Goal: Transaction & Acquisition: Purchase product/service

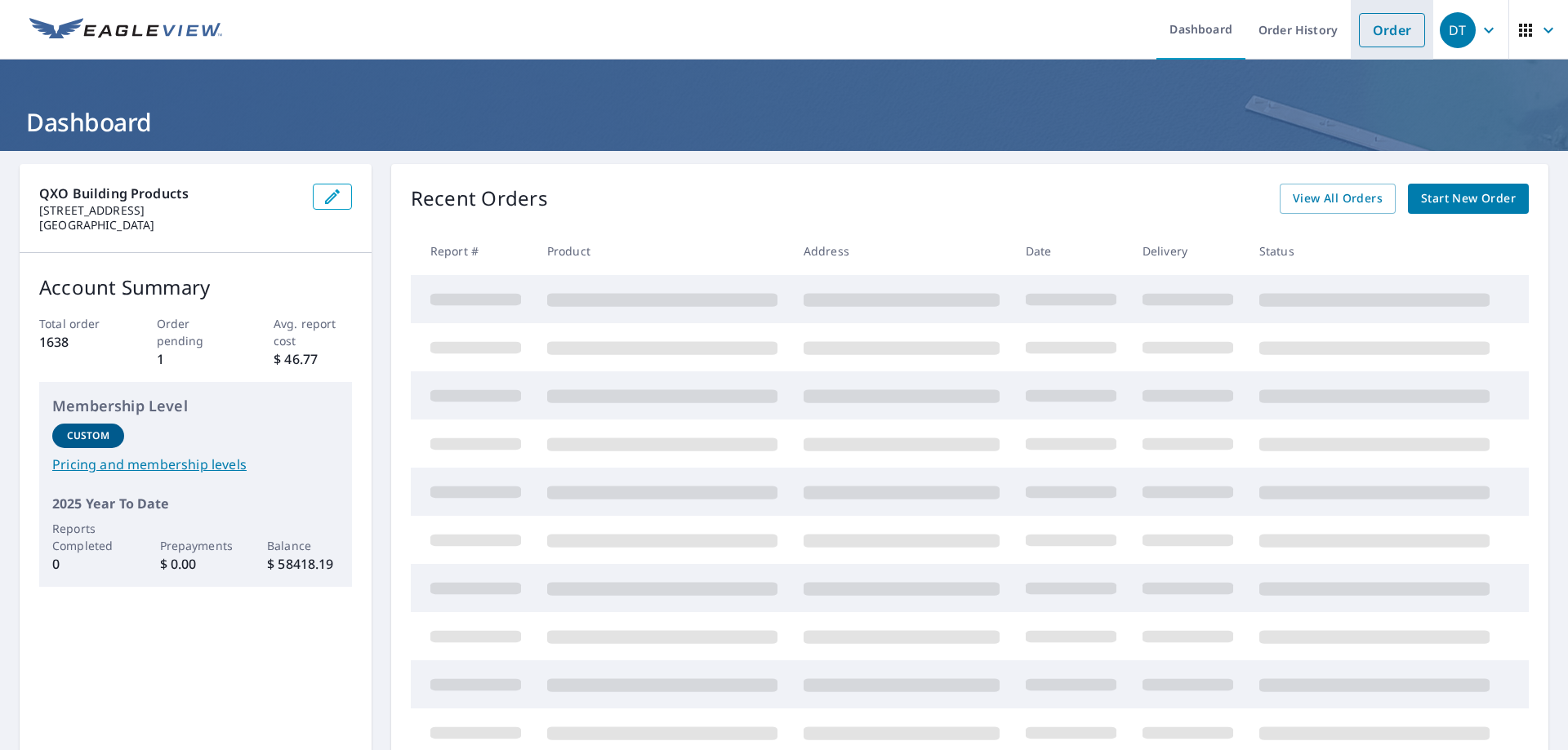
click at [1407, 15] on link "Order" at bounding box center [1392, 30] width 66 height 35
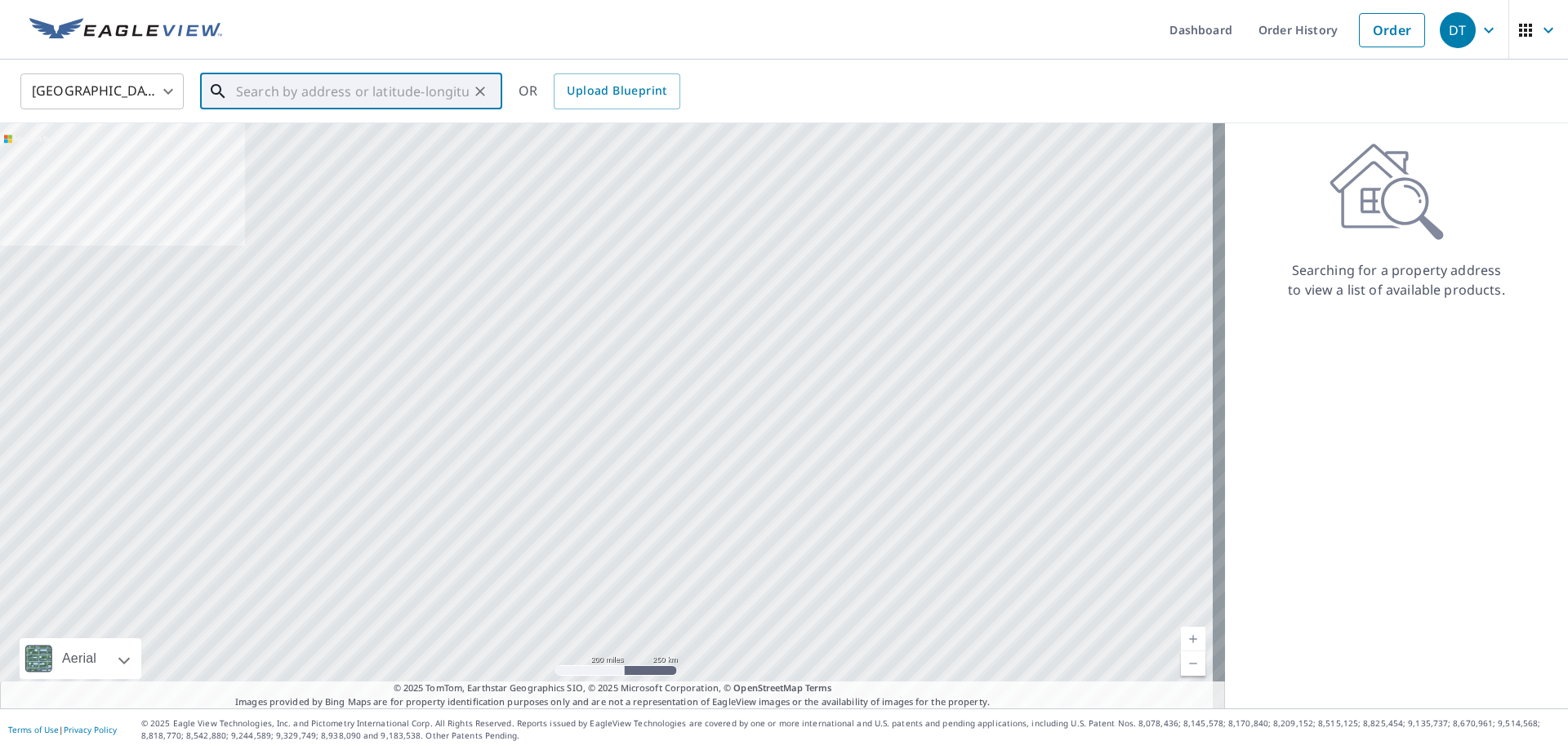
click at [331, 76] on input "text" at bounding box center [352, 91] width 232 height 46
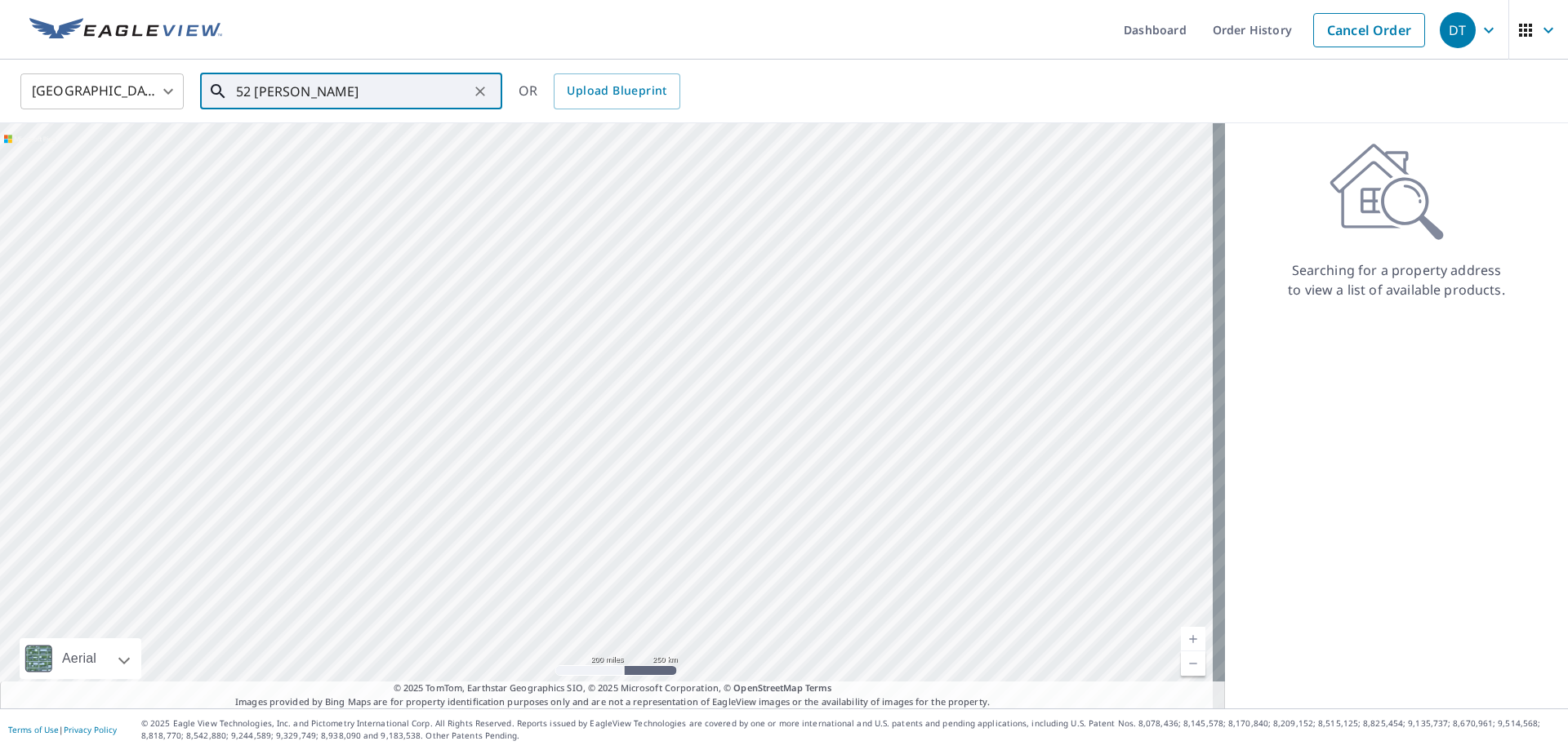
click at [334, 87] on input "52 [PERSON_NAME]" at bounding box center [352, 91] width 232 height 46
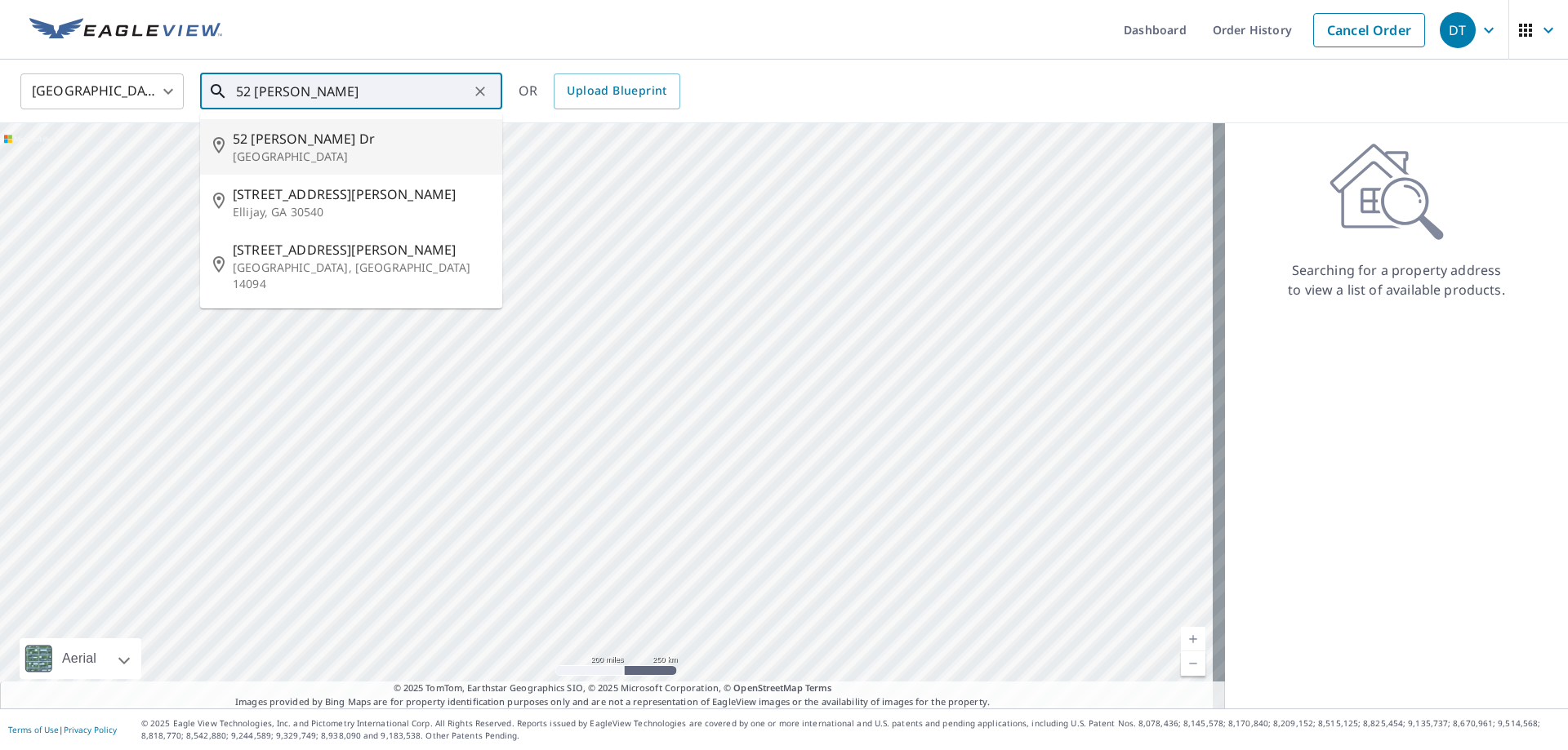
click at [297, 153] on p "[GEOGRAPHIC_DATA]" at bounding box center [361, 156] width 257 height 16
type input "[STREET_ADDRESS][PERSON_NAME][PERSON_NAME]"
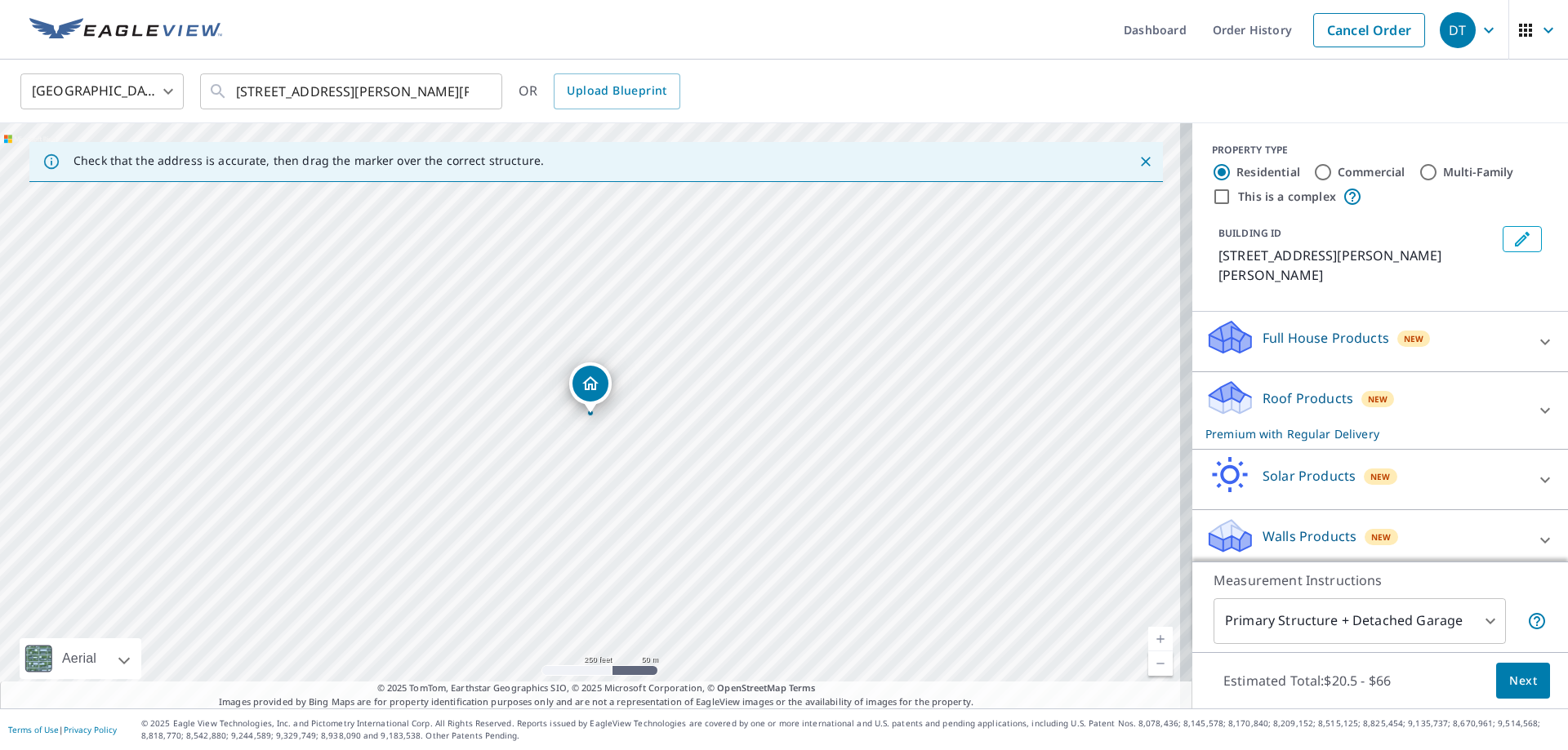
click at [1536, 401] on icon at bounding box center [1545, 410] width 20 height 20
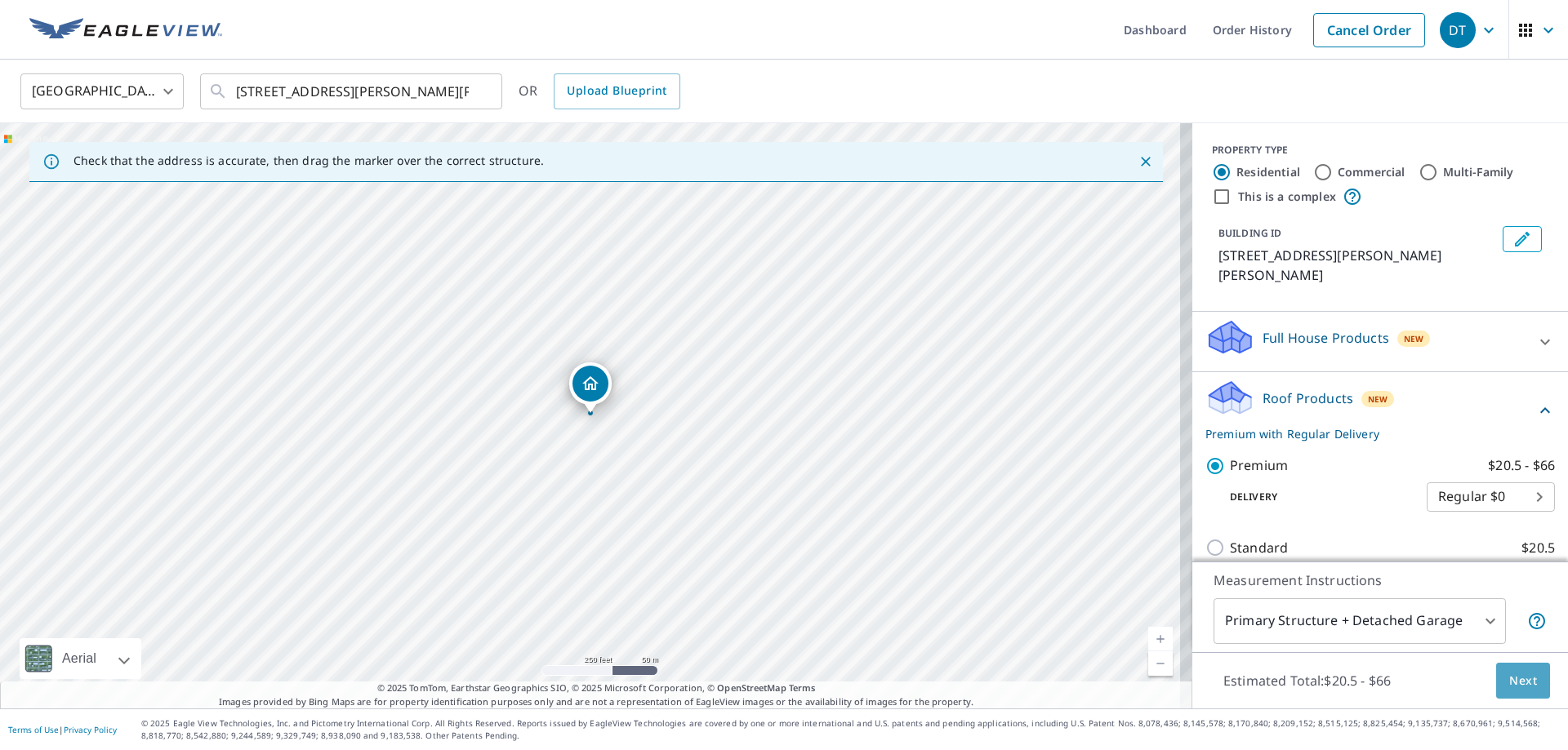
click at [1519, 682] on span "Next" at bounding box center [1523, 682] width 28 height 21
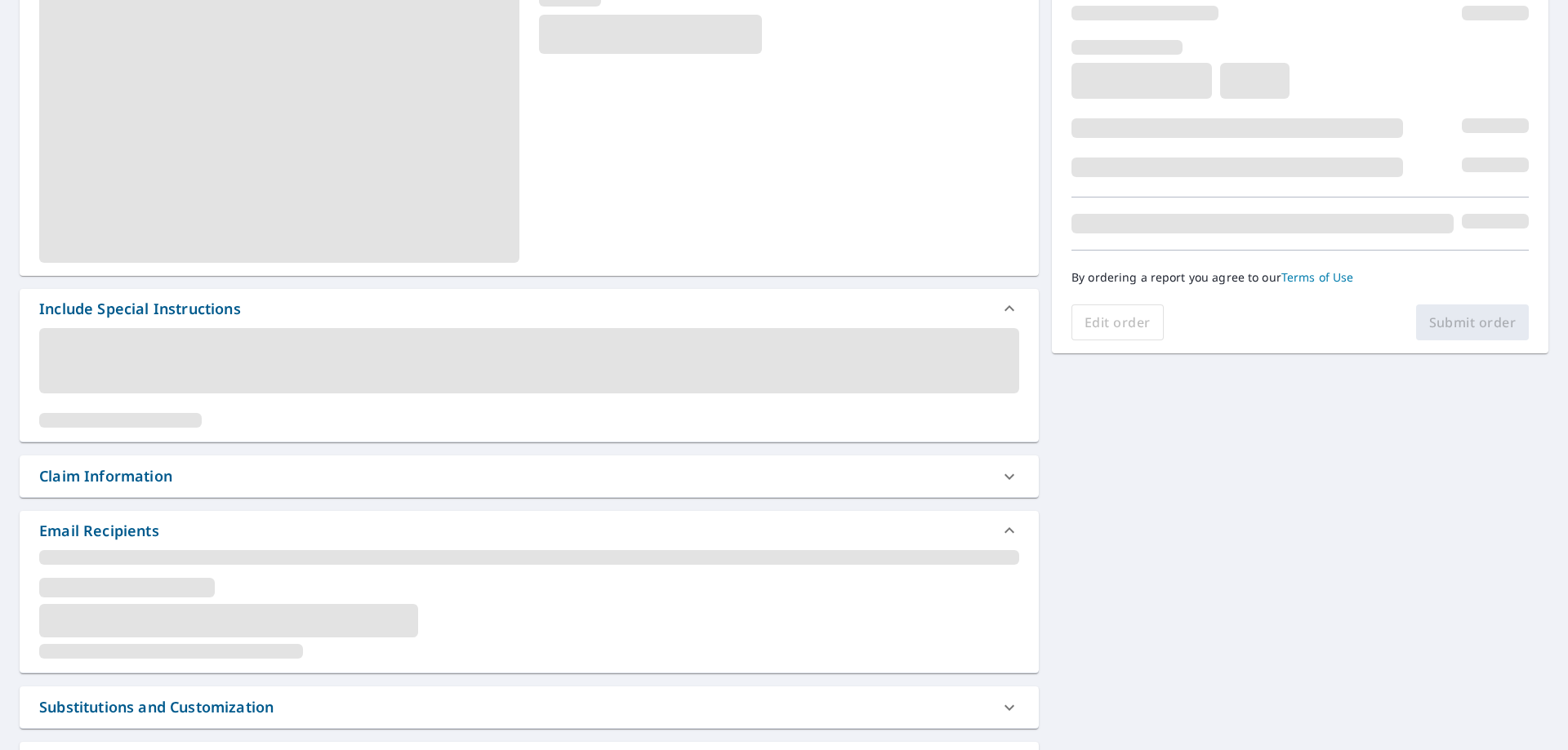
scroll to position [245, 0]
click at [1004, 473] on icon at bounding box center [1009, 473] width 10 height 6
click at [1000, 474] on icon at bounding box center [1009, 473] width 20 height 20
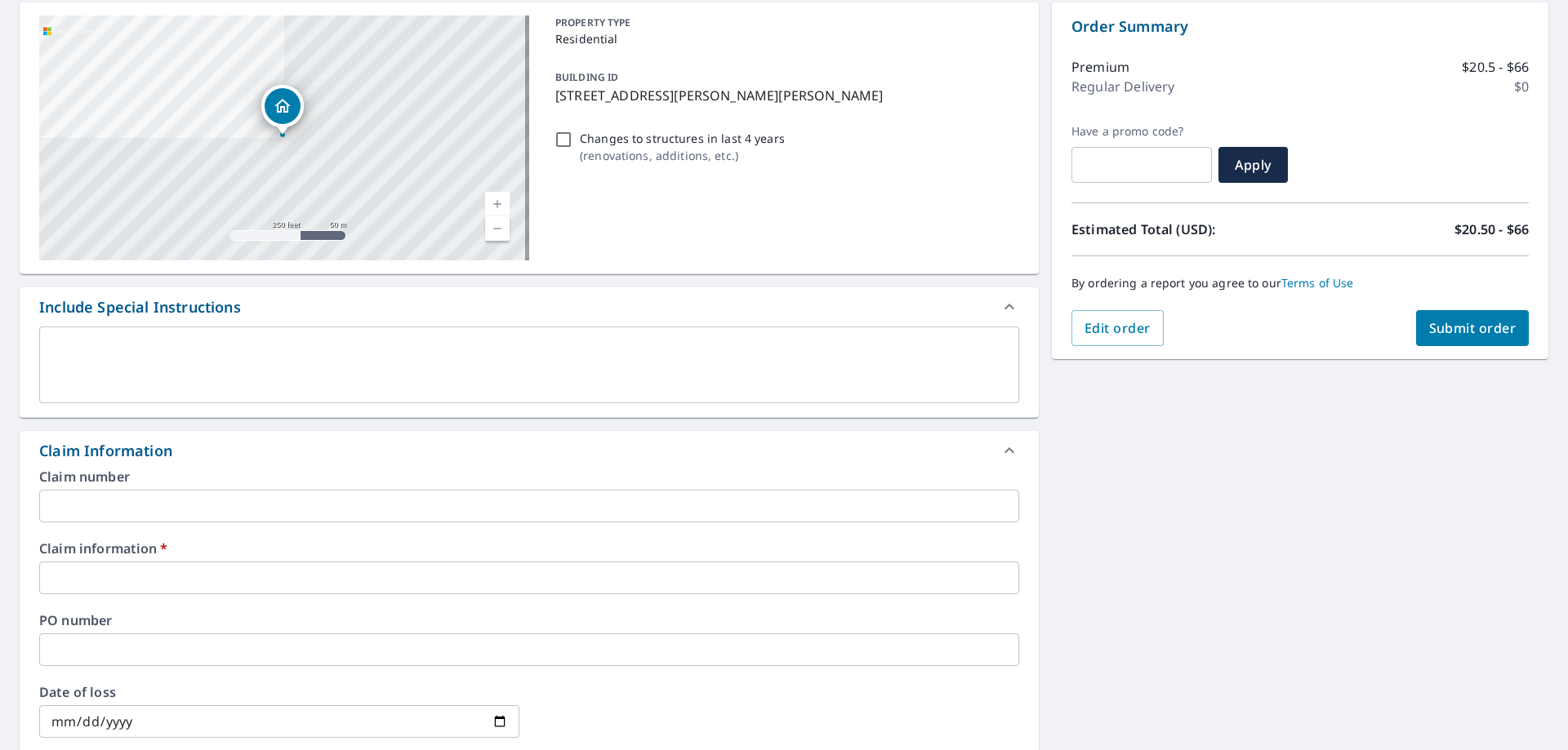
scroll to position [163, 0]
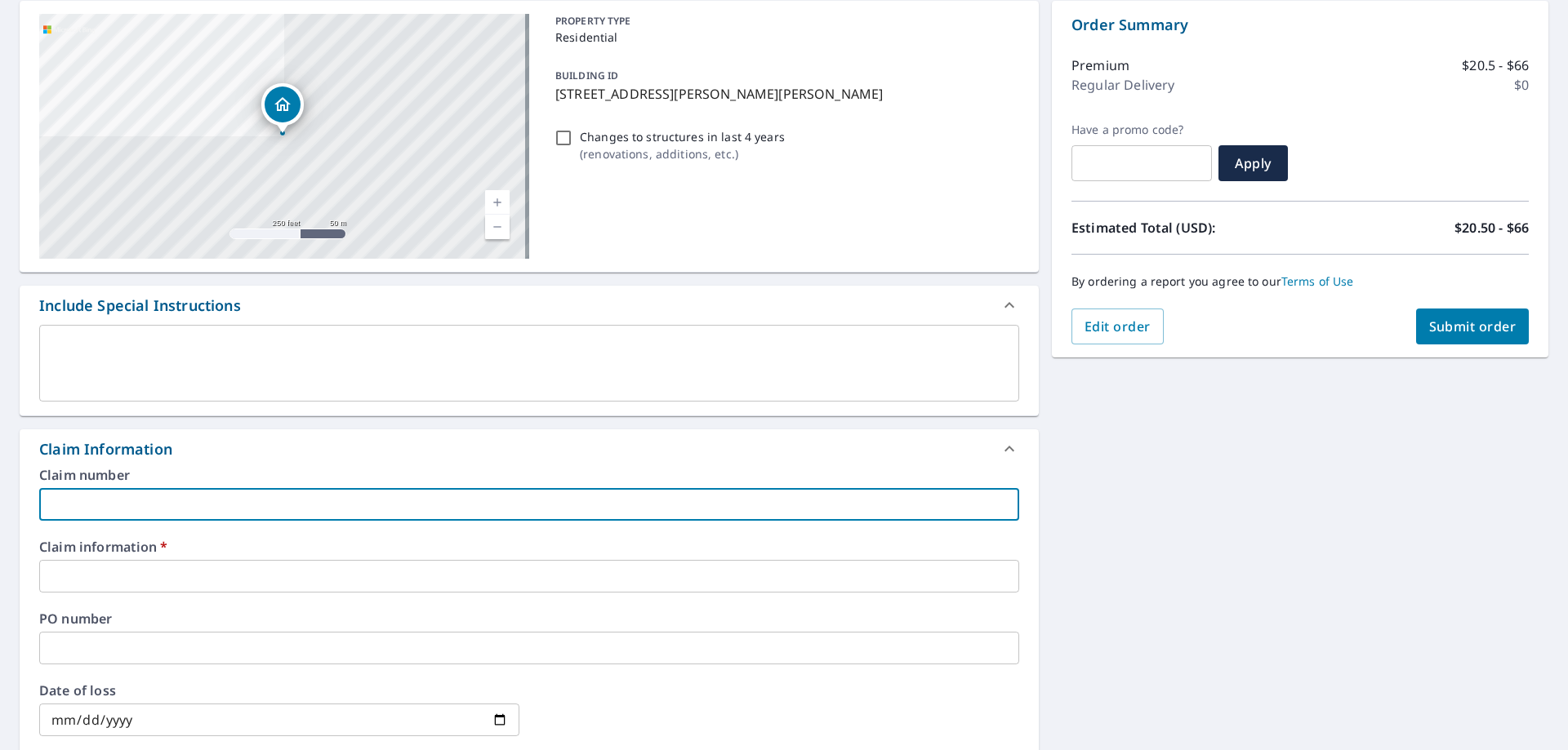
click at [211, 492] on input "text" at bounding box center [529, 505] width 980 height 33
type input "p"
checkbox input "true"
type input "pa"
checkbox input "true"
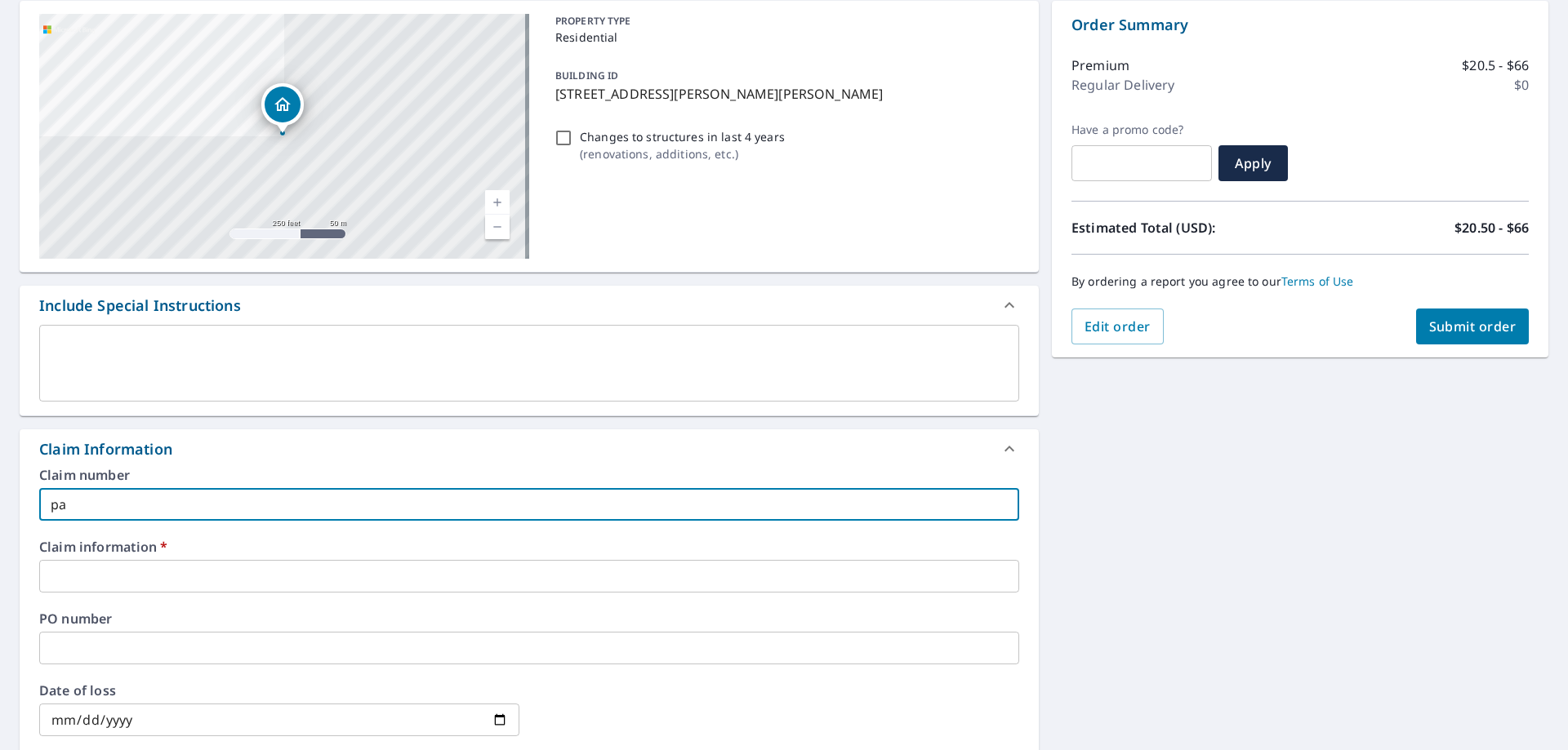
type input "par"
checkbox input "true"
type input "para"
checkbox input "true"
type input "param"
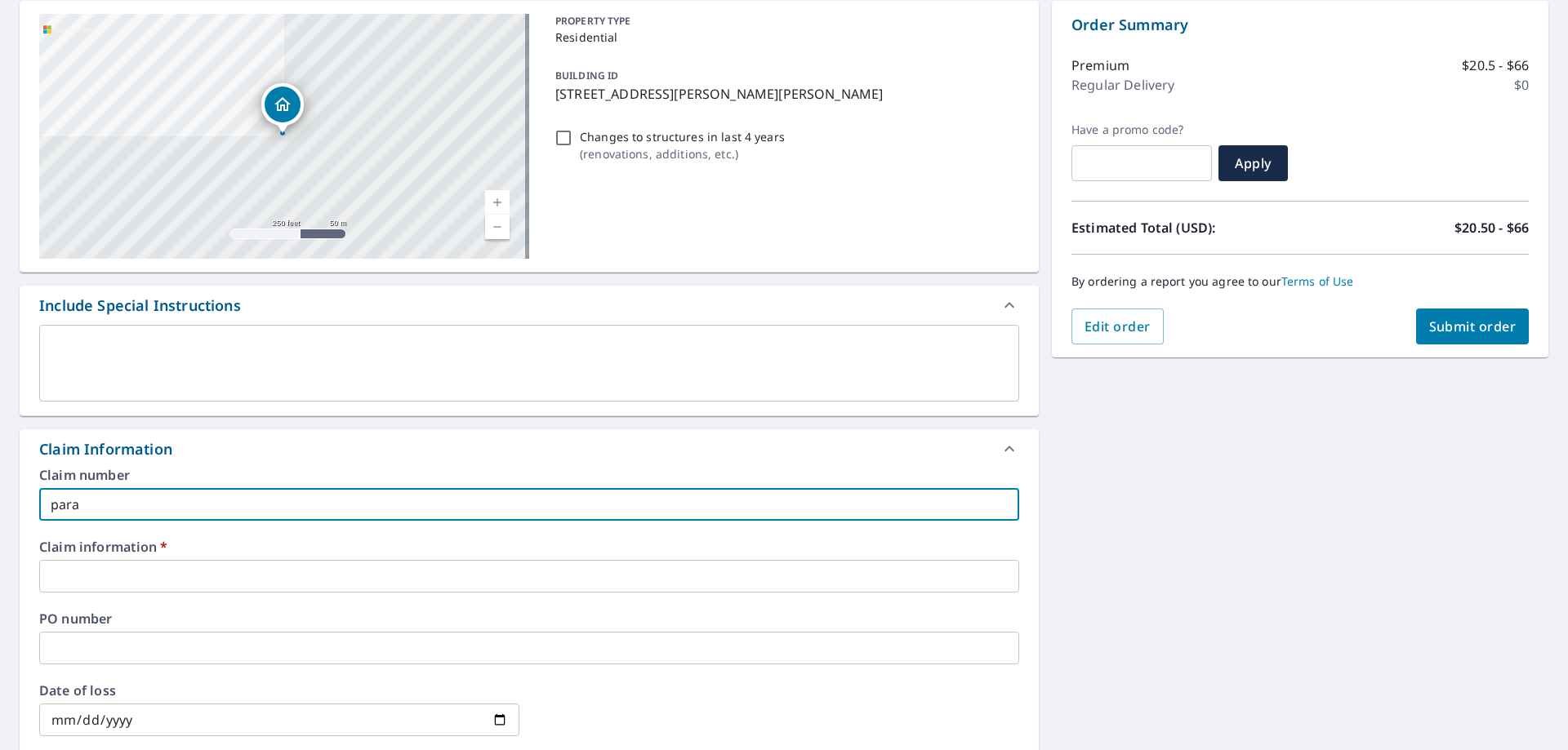
checkbox input "true"
type input "[PERSON_NAME]"
checkbox input "true"
type input "paramou"
checkbox input "true"
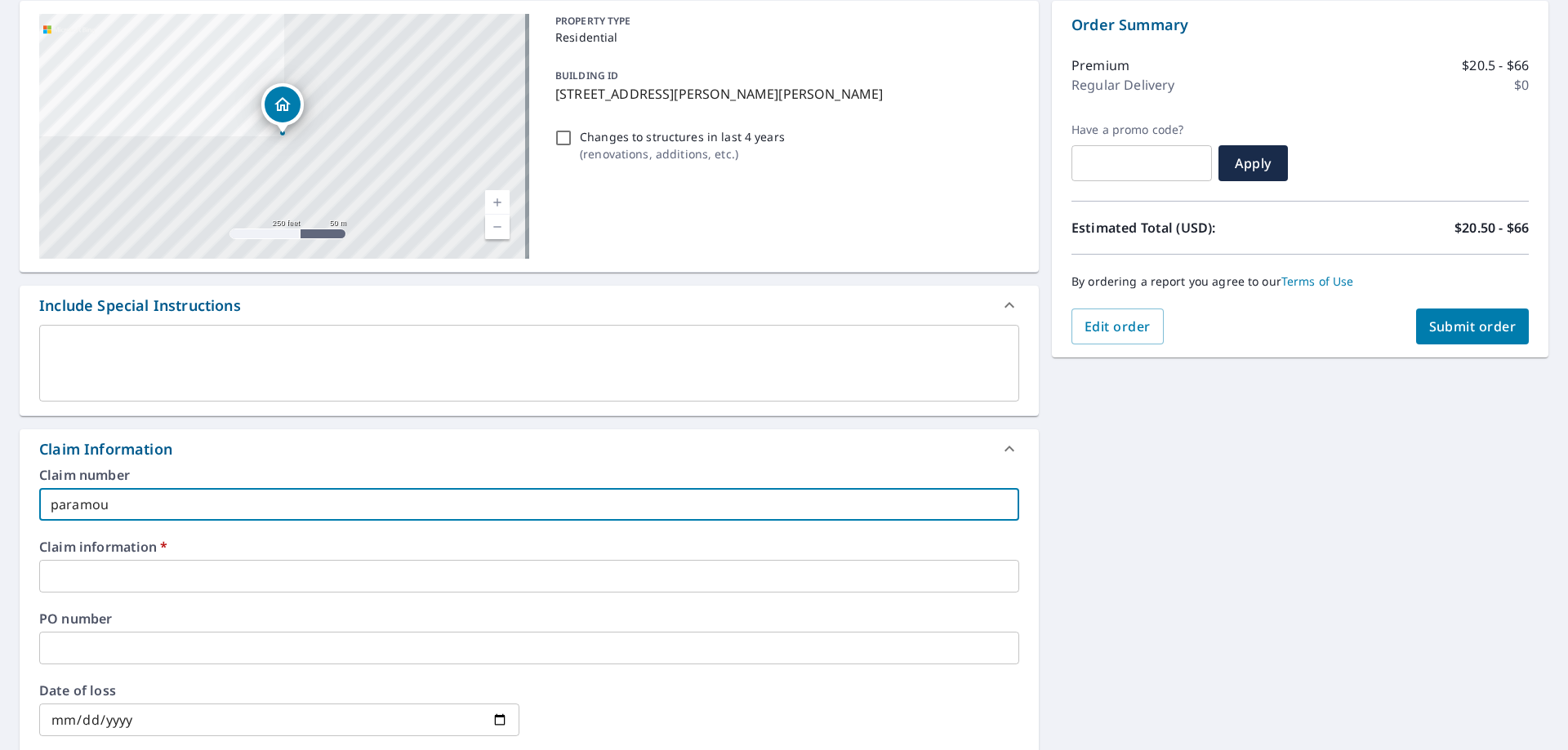
type input "paramoun"
checkbox input "true"
type input "paramount"
checkbox input "true"
type input "paramount"
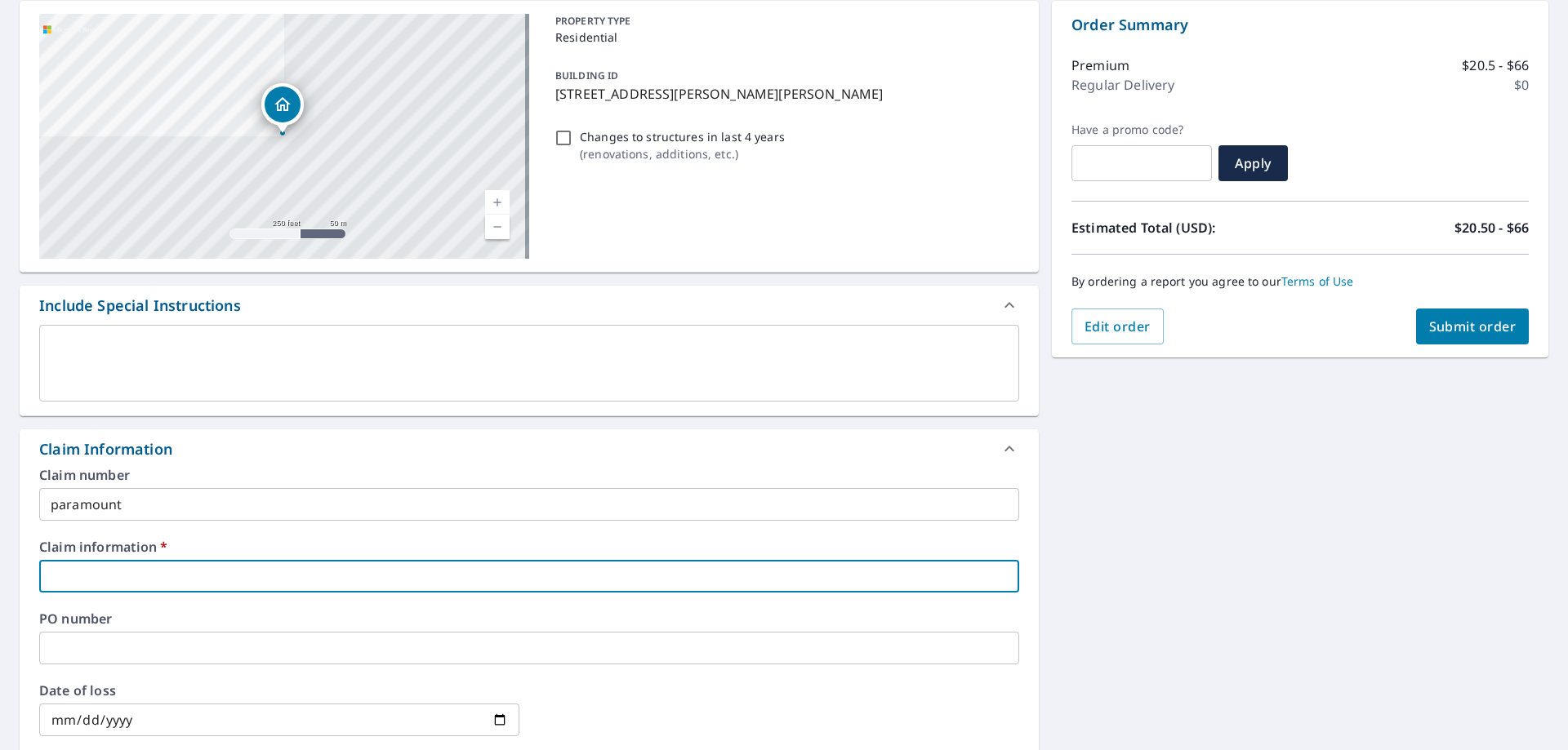
type input "p"
checkbox input "true"
type input "pa"
checkbox input "true"
type input "par"
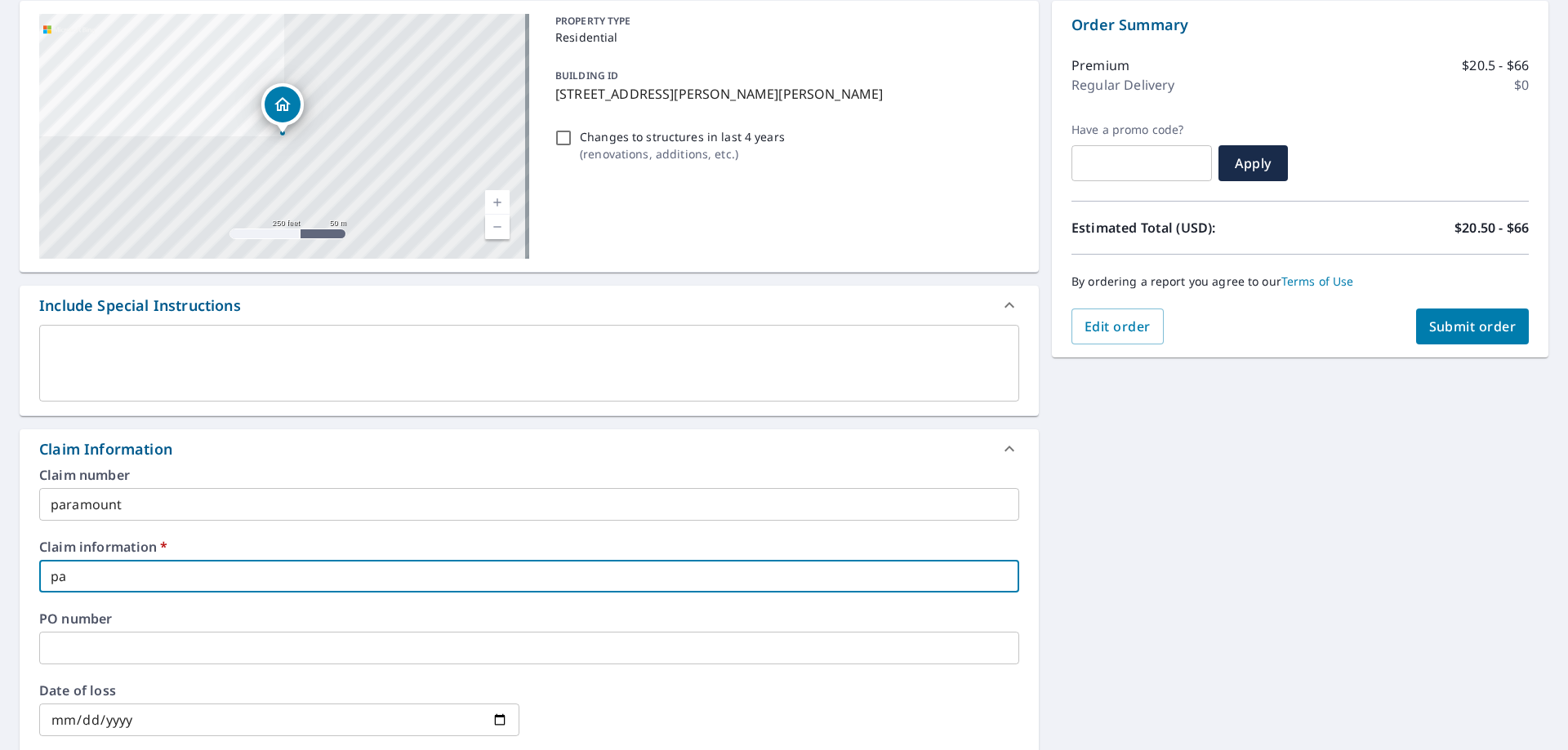
checkbox input "true"
type input "para"
checkbox input "true"
type input "param"
checkbox input "true"
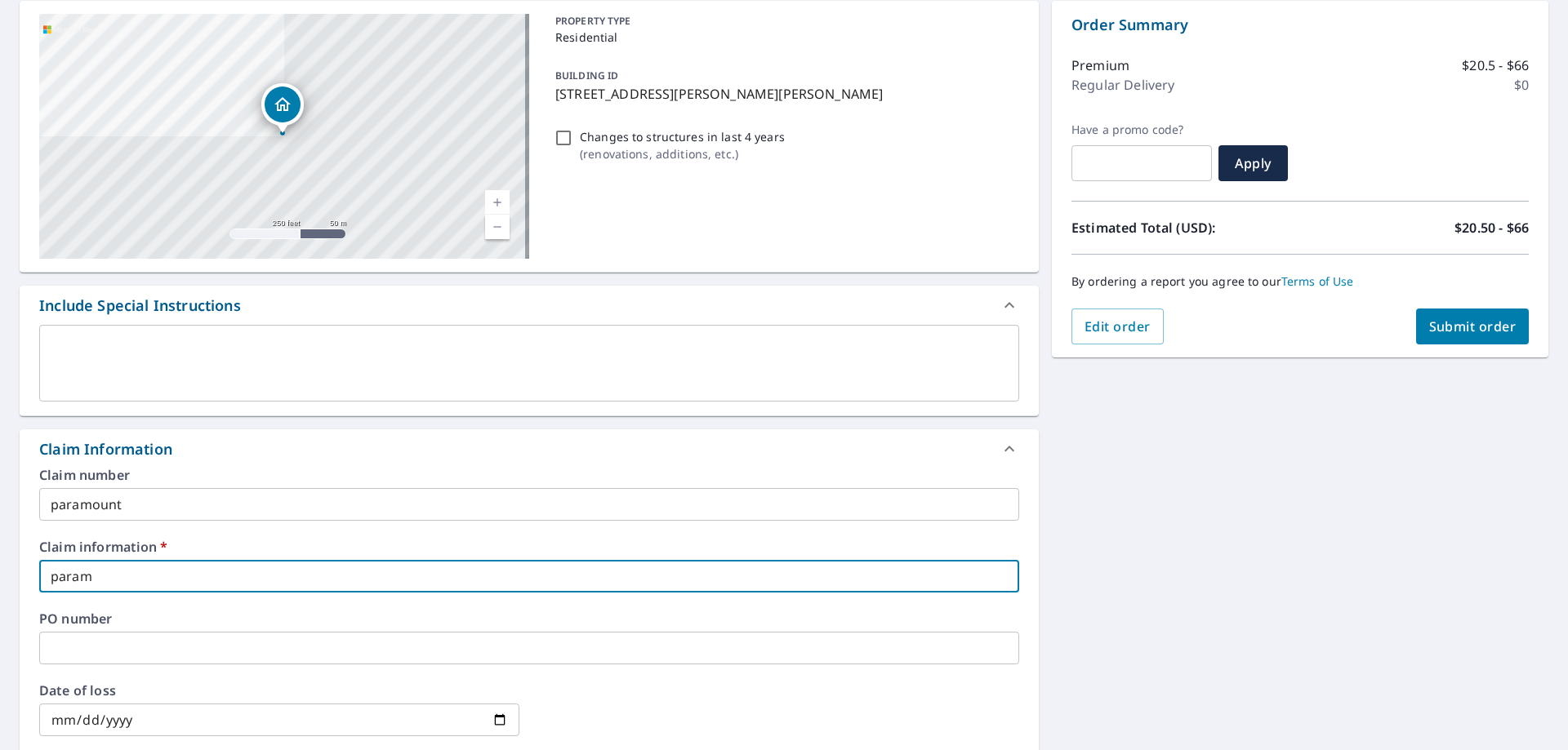
type input "[PERSON_NAME]"
checkbox input "true"
type input "paramou"
checkbox input "true"
type input "paramoun"
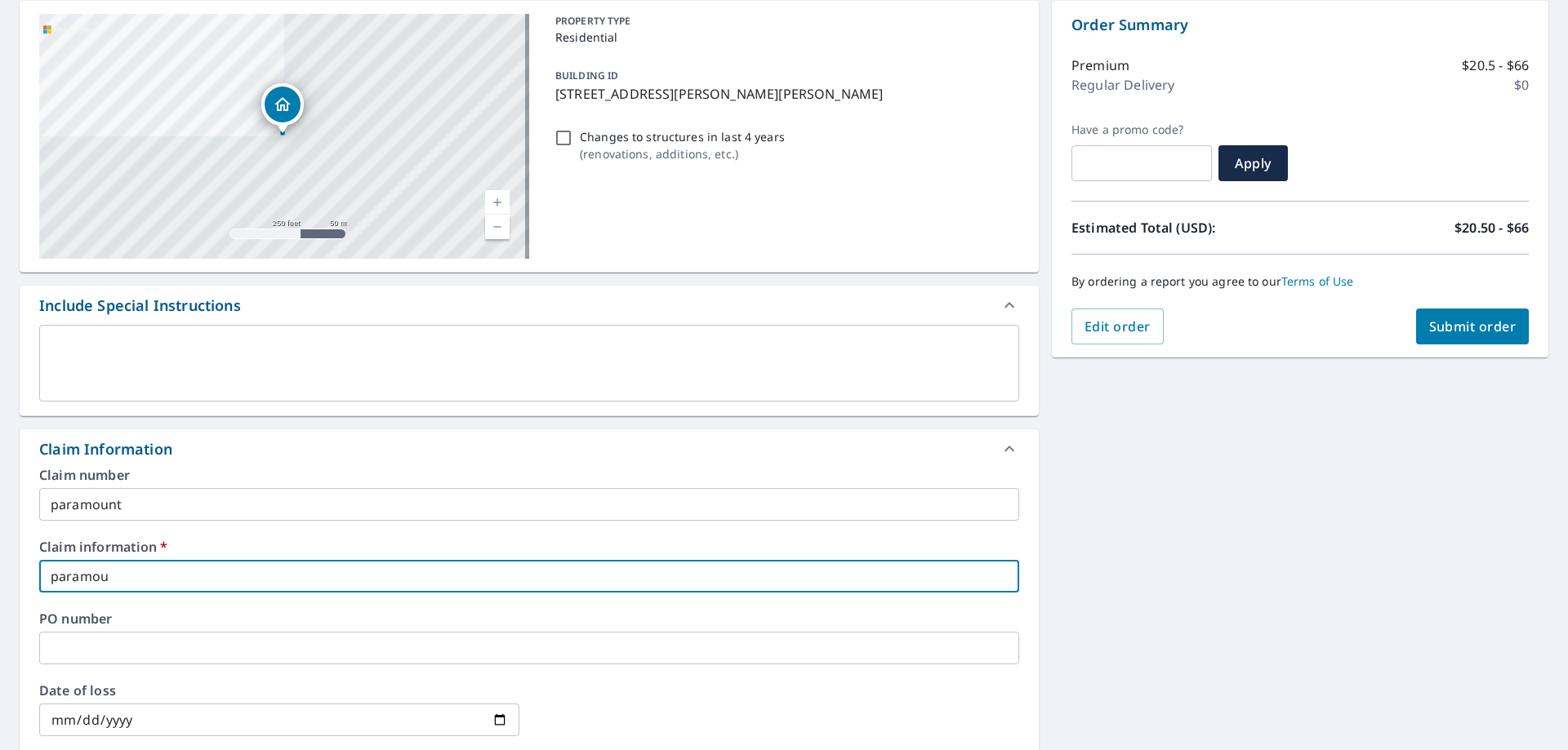
checkbox input "true"
type input "paramount"
checkbox input "true"
type input "paramount"
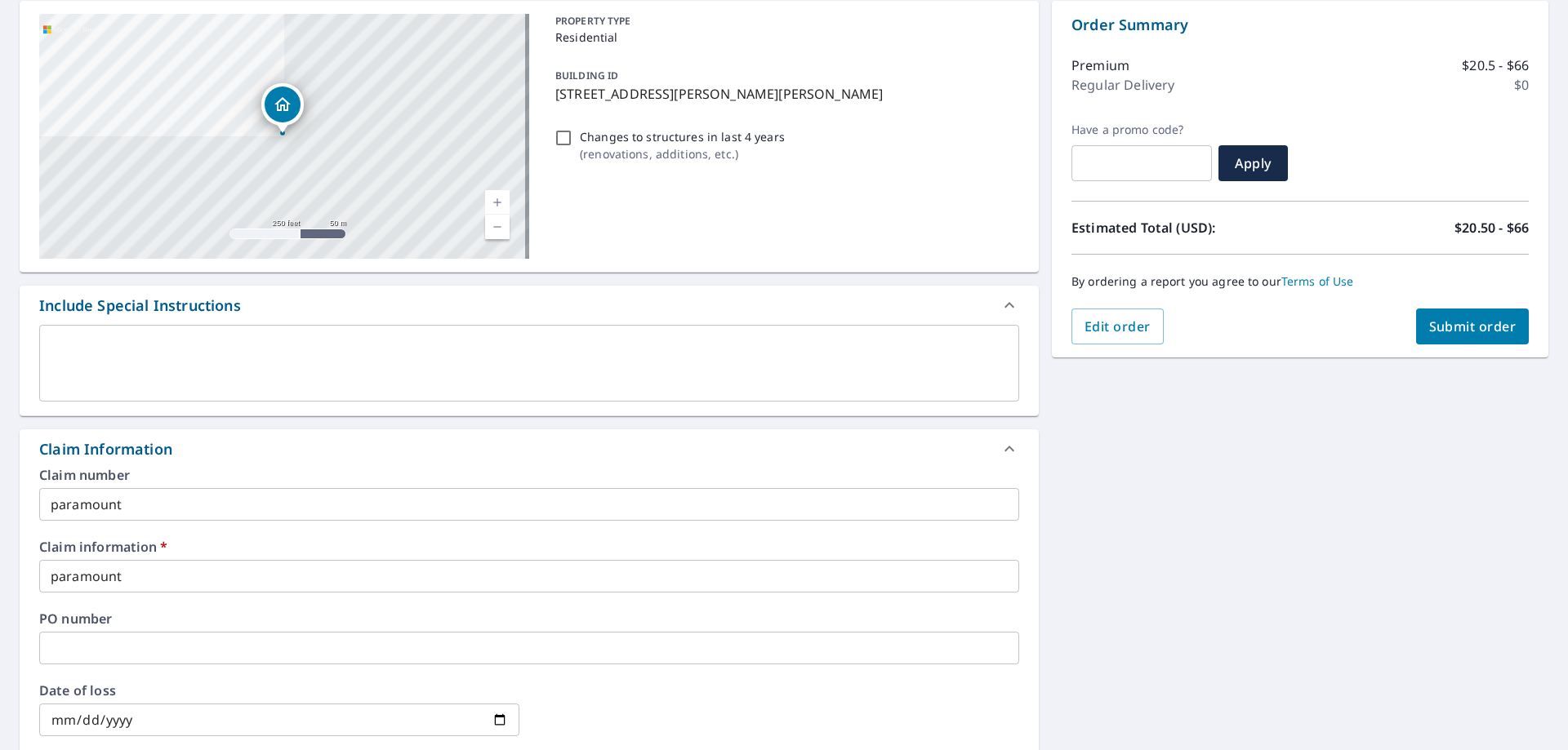
click at [1457, 321] on span "Submit order" at bounding box center [1473, 326] width 88 height 18
checkbox input "true"
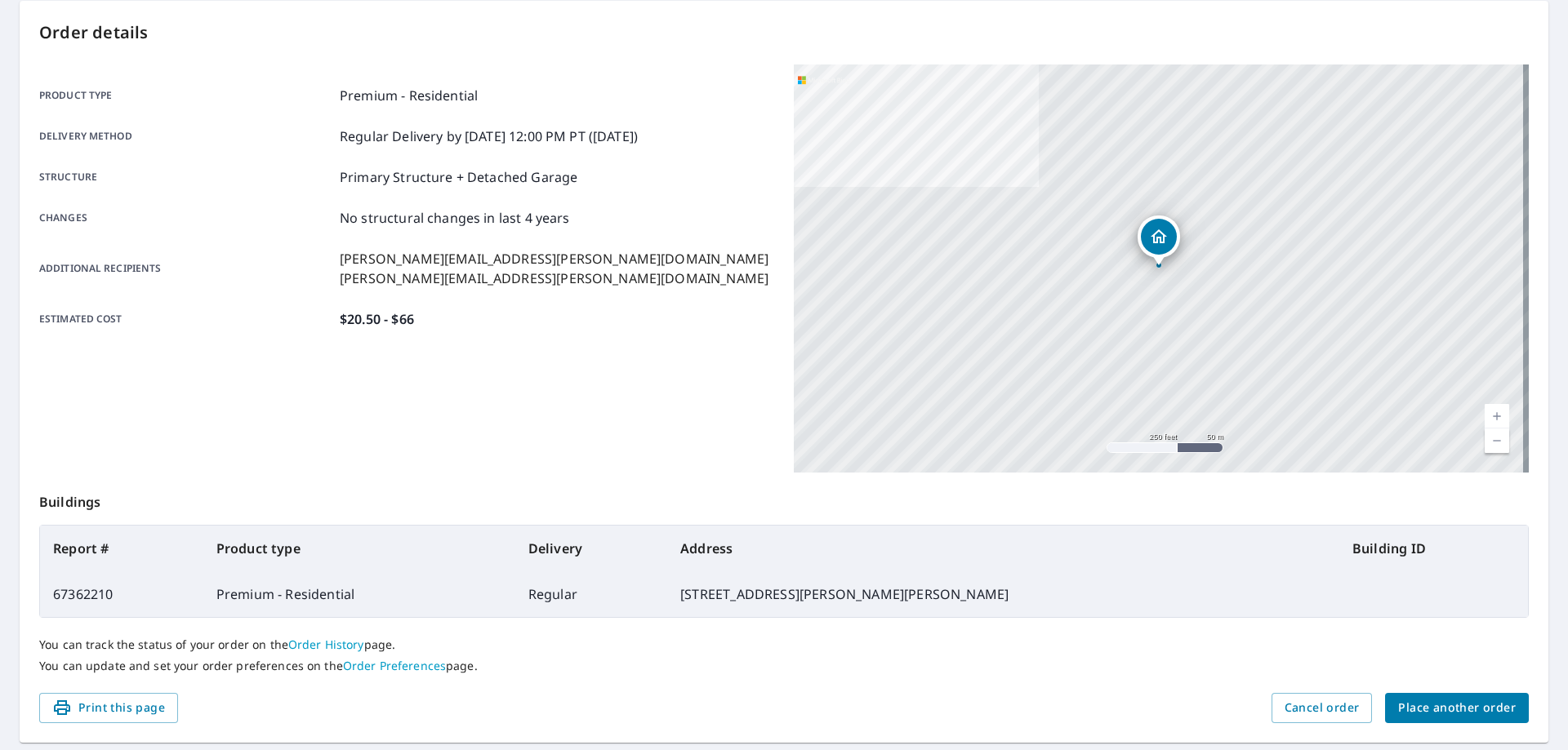
click at [1439, 698] on span "Place another order" at bounding box center [1457, 708] width 118 height 21
